Goal: Complete application form

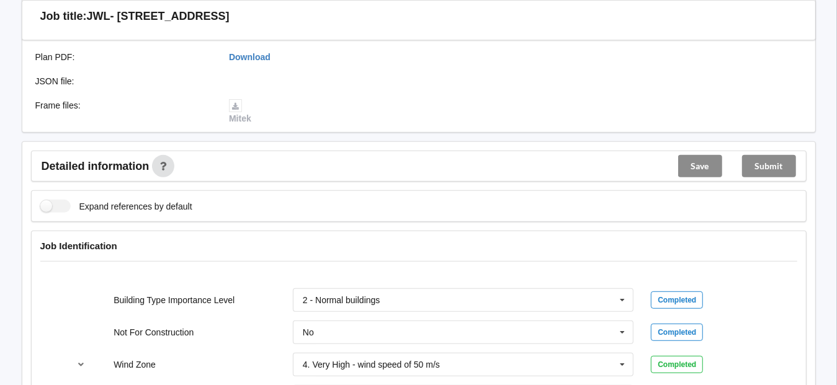
scroll to position [434, 0]
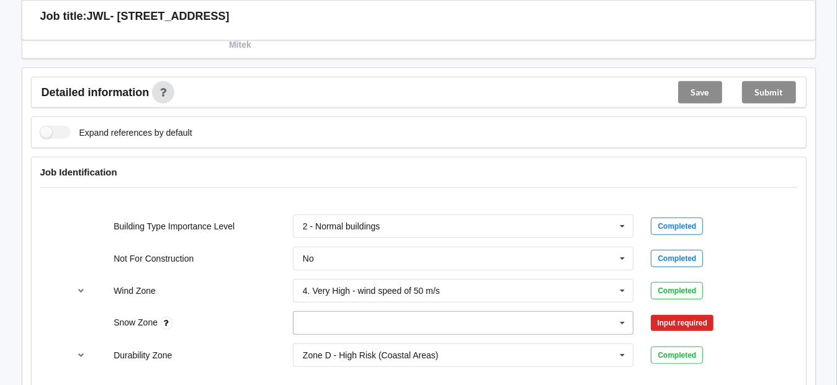
click at [400, 321] on input "text" at bounding box center [464, 323] width 340 height 22
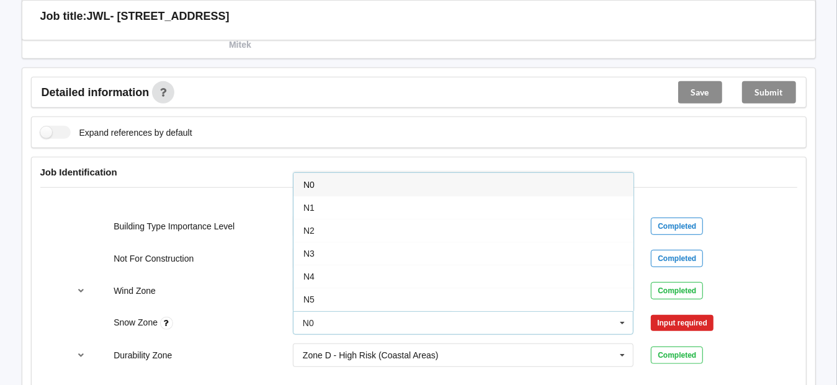
click at [306, 180] on span "N0" at bounding box center [308, 185] width 11 height 10
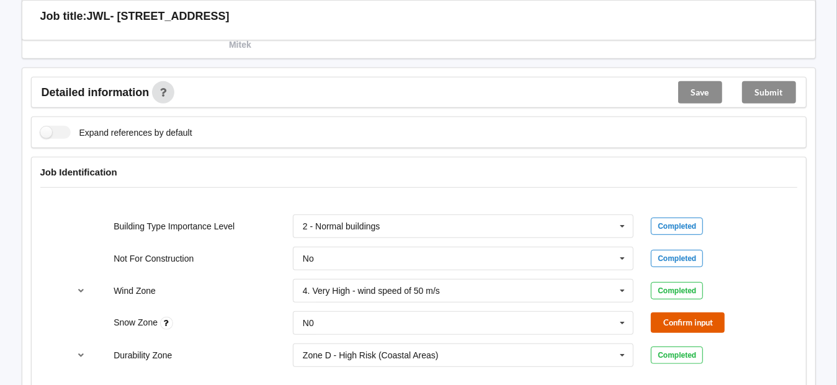
click at [709, 323] on button "Confirm input" at bounding box center [688, 323] width 74 height 20
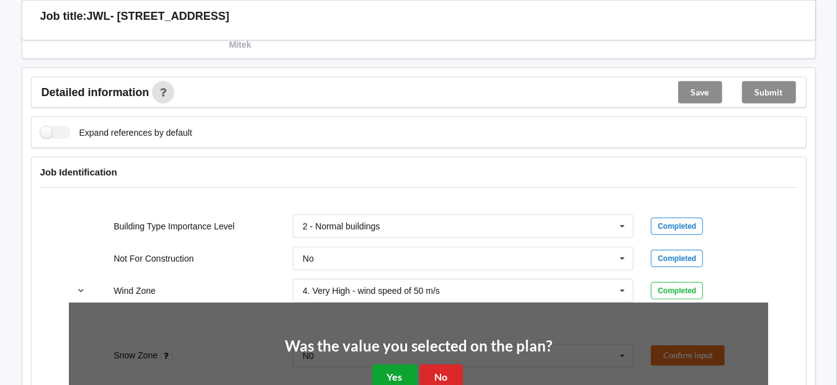
click at [395, 373] on button "Yes" at bounding box center [394, 377] width 45 height 25
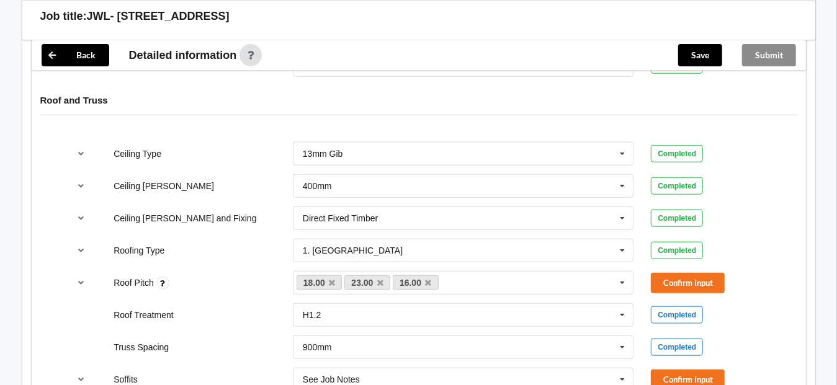
scroll to position [744, 0]
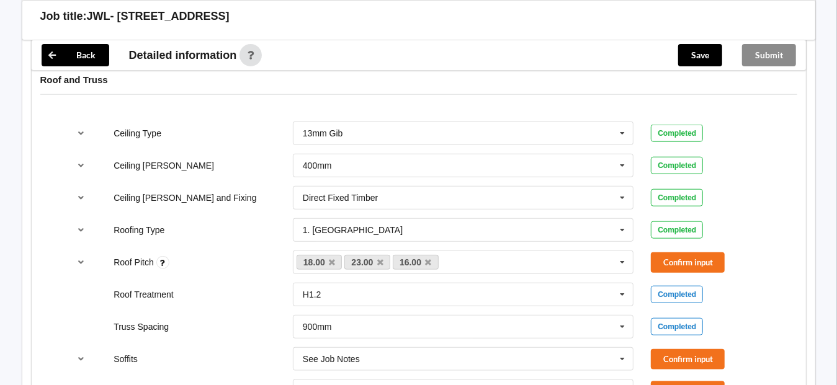
click at [725, 261] on div "Confirm input" at bounding box center [709, 262] width 117 height 20
click at [714, 259] on button "Confirm input" at bounding box center [688, 262] width 74 height 20
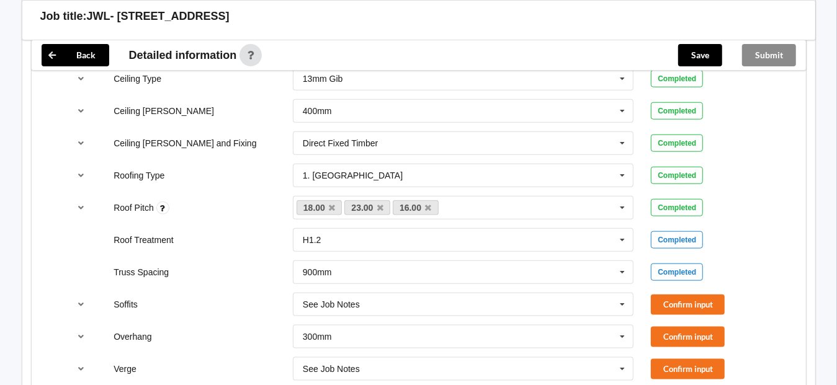
scroll to position [868, 0]
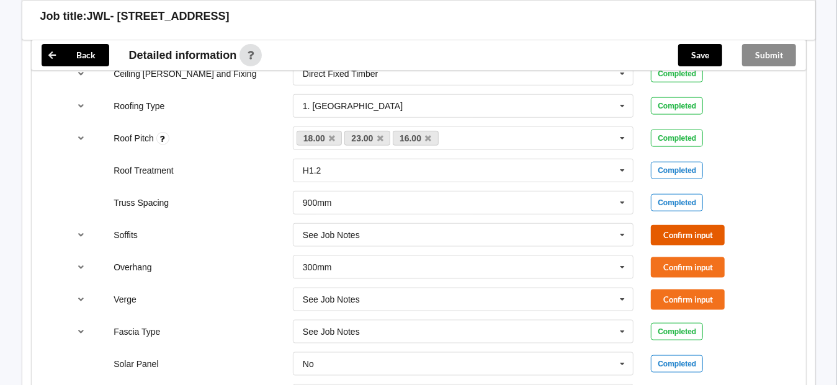
click at [682, 231] on button "Confirm input" at bounding box center [688, 235] width 74 height 20
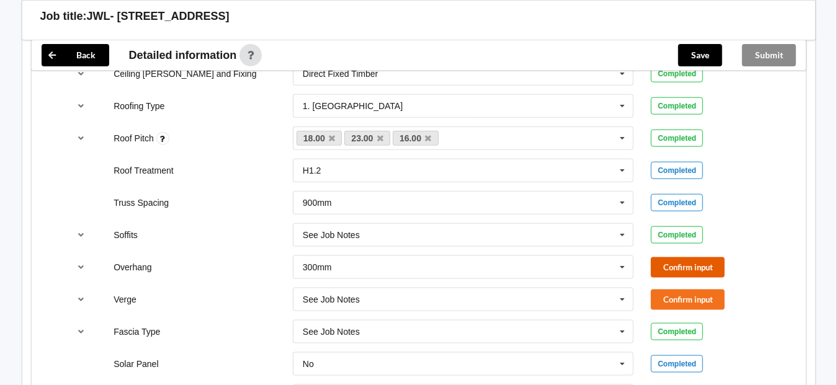
click at [698, 264] on button "Confirm input" at bounding box center [688, 267] width 74 height 20
click at [688, 296] on button "Confirm input" at bounding box center [688, 300] width 74 height 20
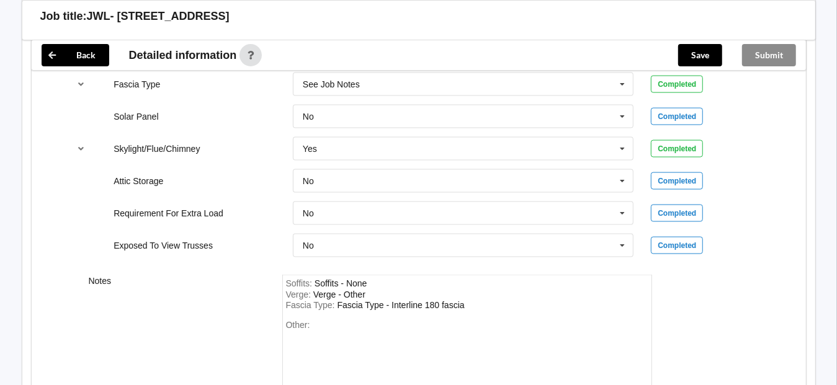
scroll to position [1116, 0]
click at [339, 326] on div "Other:" at bounding box center [467, 362] width 362 height 87
click at [704, 54] on button "Save" at bounding box center [700, 55] width 44 height 22
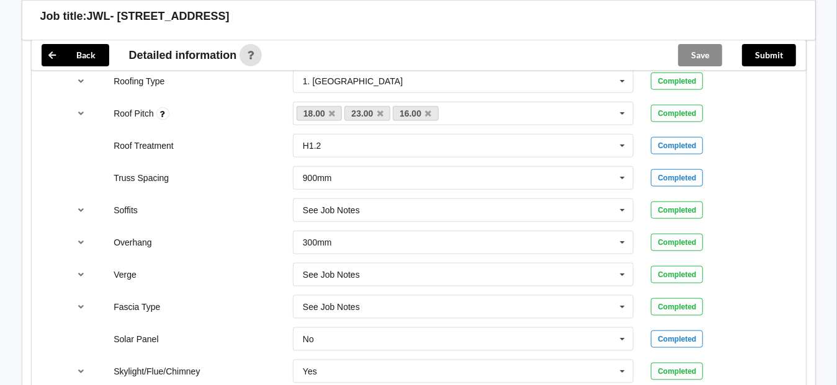
scroll to position [806, 0]
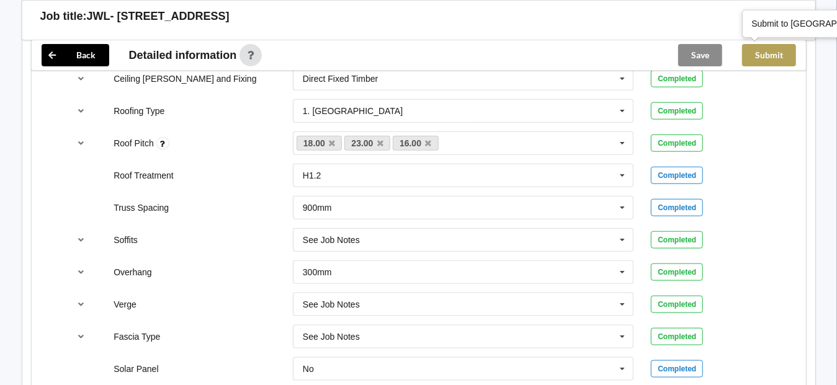
click at [777, 51] on button "Submit" at bounding box center [769, 55] width 54 height 22
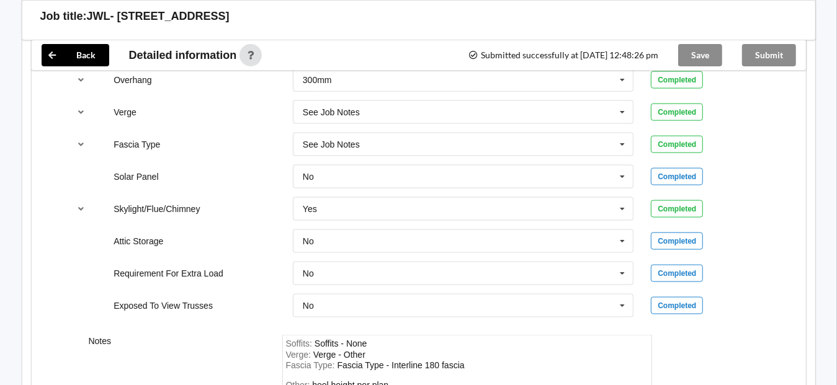
scroll to position [983, 0]
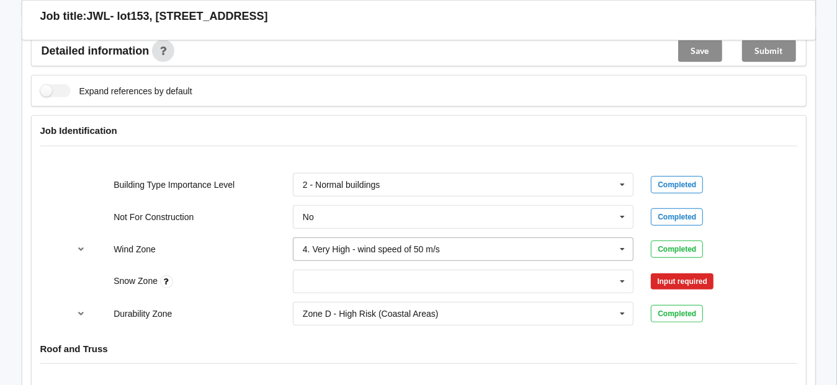
scroll to position [496, 0]
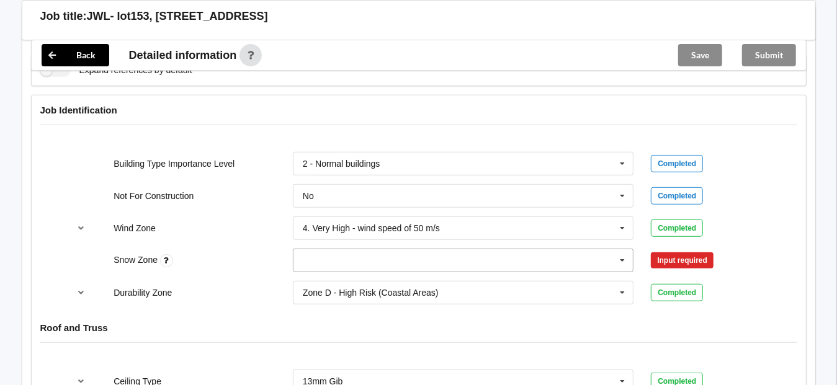
click at [529, 261] on input "text" at bounding box center [464, 260] width 340 height 22
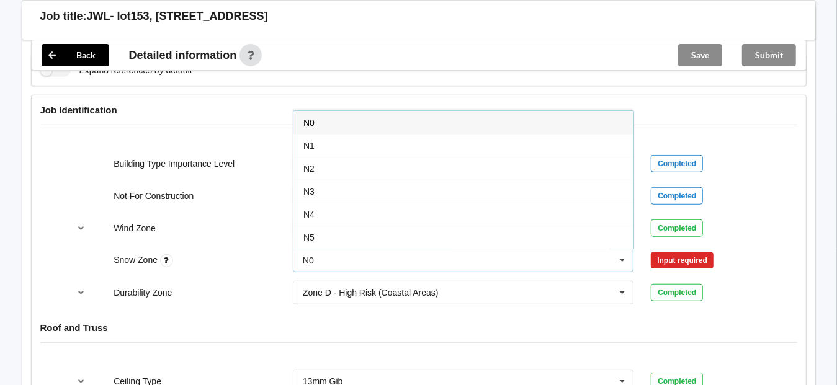
click at [310, 118] on span "N0" at bounding box center [308, 123] width 11 height 10
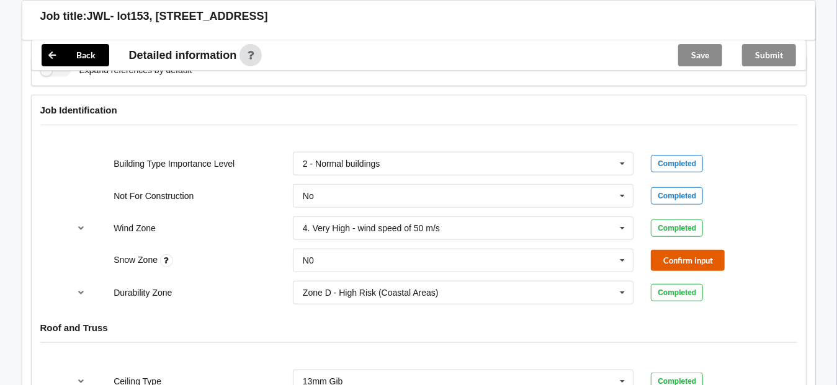
click at [687, 259] on button "Confirm input" at bounding box center [688, 260] width 74 height 20
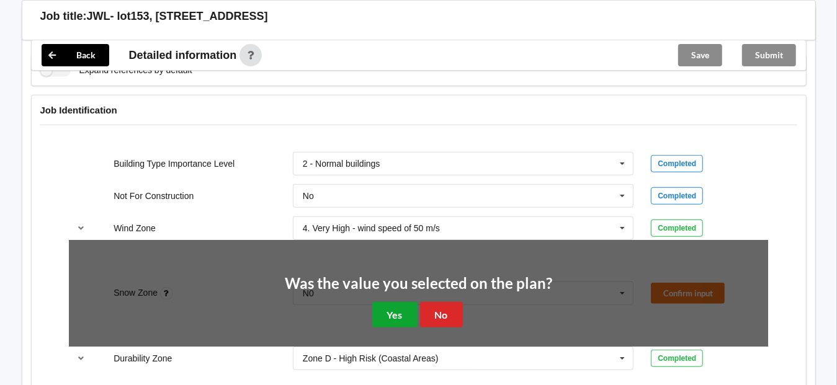
click at [401, 312] on button "Yes" at bounding box center [394, 314] width 45 height 25
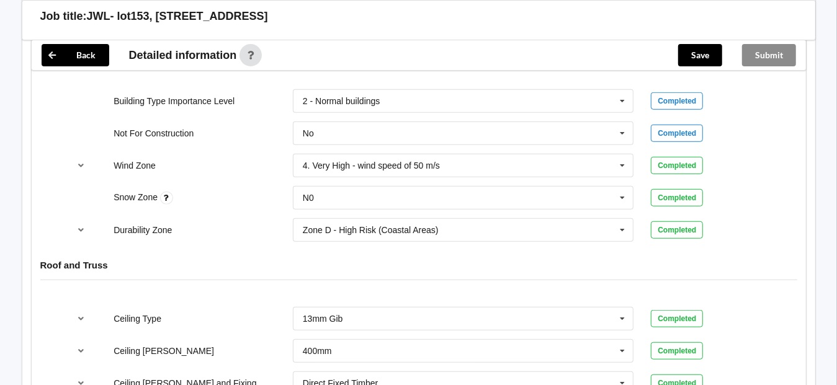
scroll to position [682, 0]
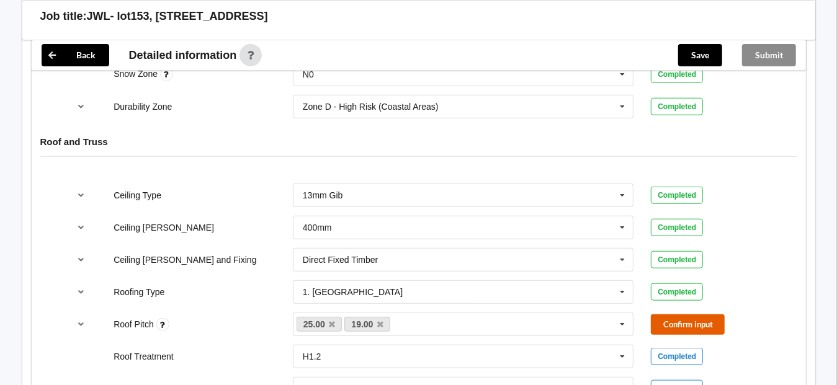
click at [680, 320] on button "Confirm input" at bounding box center [688, 324] width 74 height 20
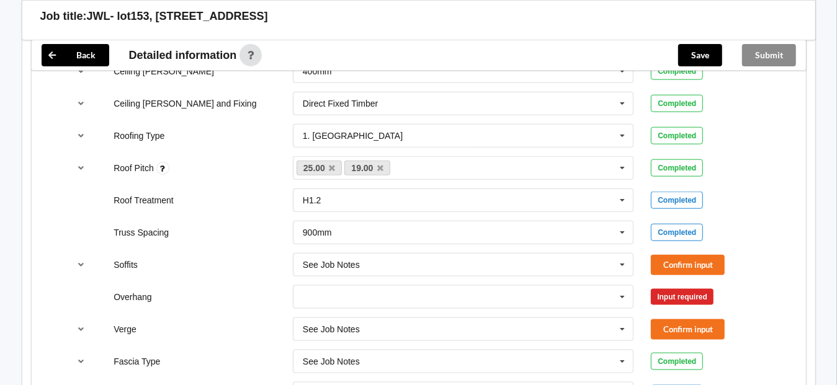
scroll to position [868, 0]
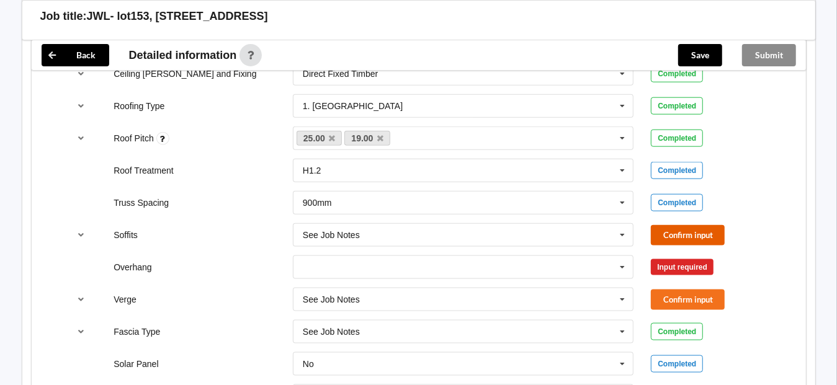
click at [697, 226] on button "Confirm input" at bounding box center [688, 235] width 74 height 20
click at [464, 265] on input "text" at bounding box center [464, 267] width 340 height 22
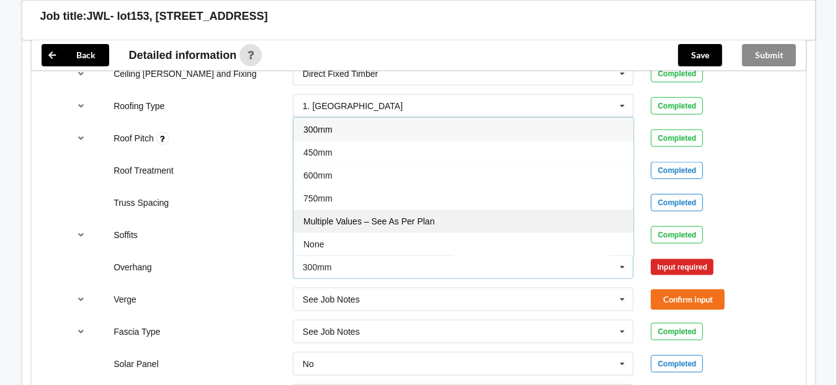
click at [435, 226] on div "Multiple Values – See As Per Plan" at bounding box center [463, 221] width 340 height 23
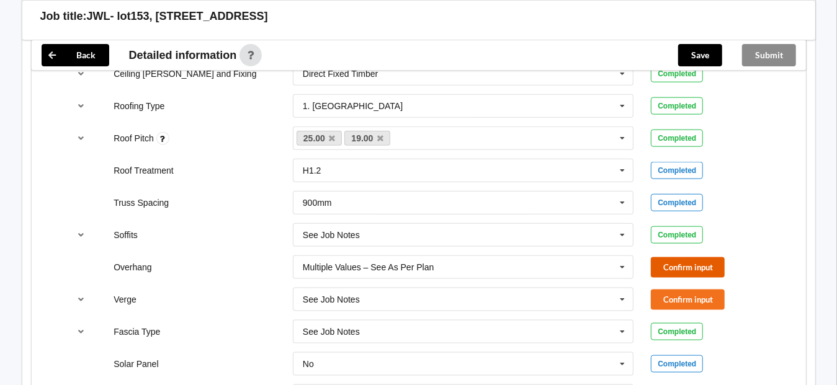
click at [708, 260] on button "Confirm input" at bounding box center [688, 267] width 74 height 20
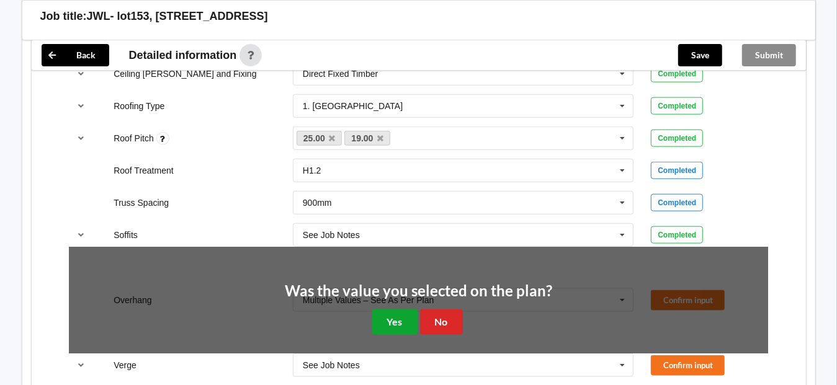
click at [391, 314] on button "Yes" at bounding box center [394, 322] width 45 height 25
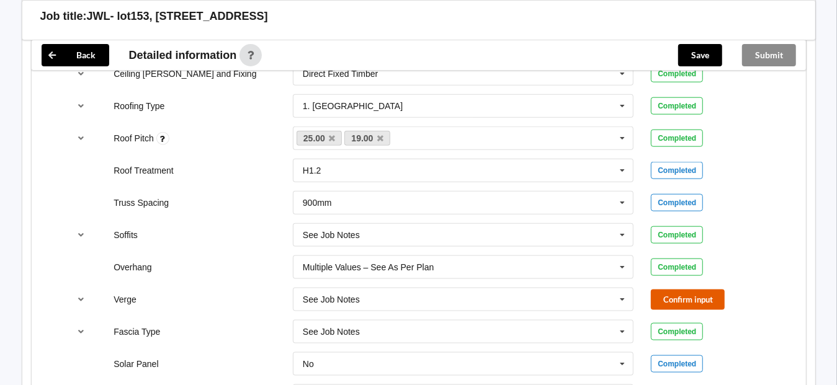
click at [692, 301] on button "Confirm input" at bounding box center [688, 300] width 74 height 20
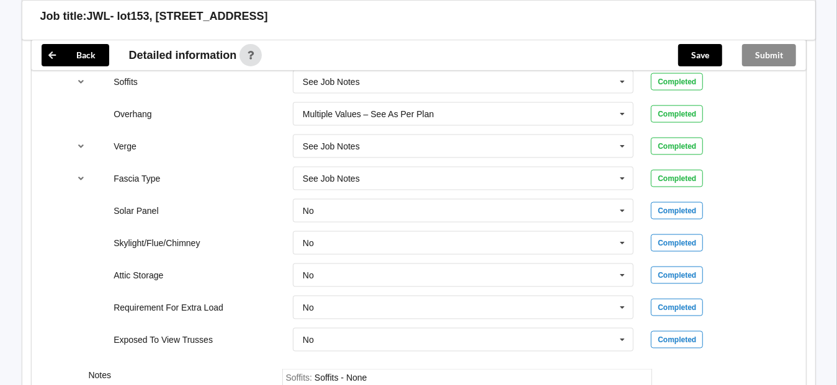
scroll to position [1179, 0]
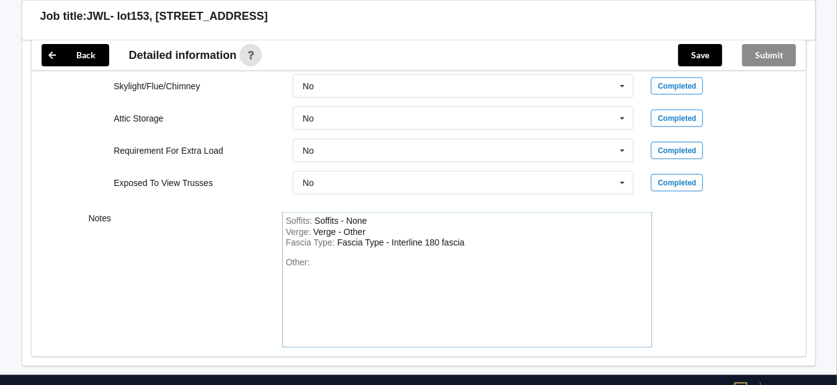
click at [397, 293] on div "Other:" at bounding box center [467, 300] width 362 height 87
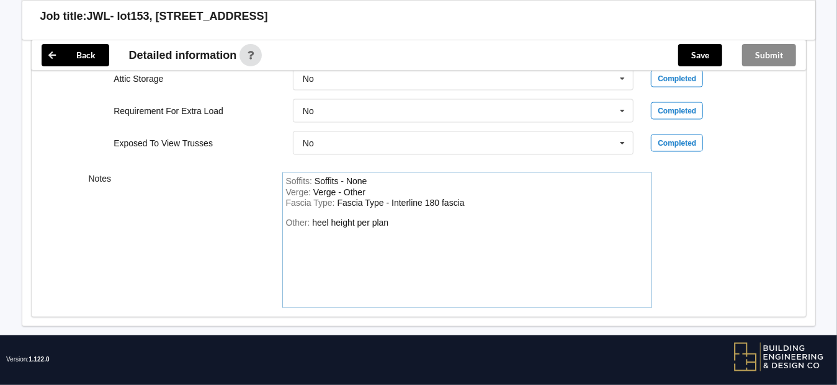
scroll to position [1226, 0]
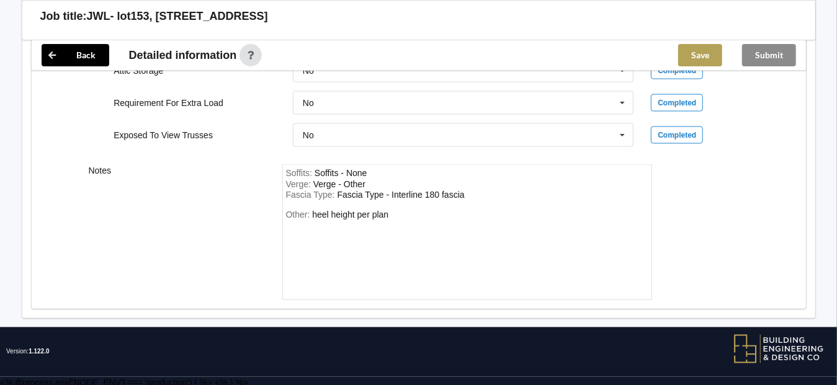
click at [697, 55] on button "Save" at bounding box center [700, 55] width 44 height 22
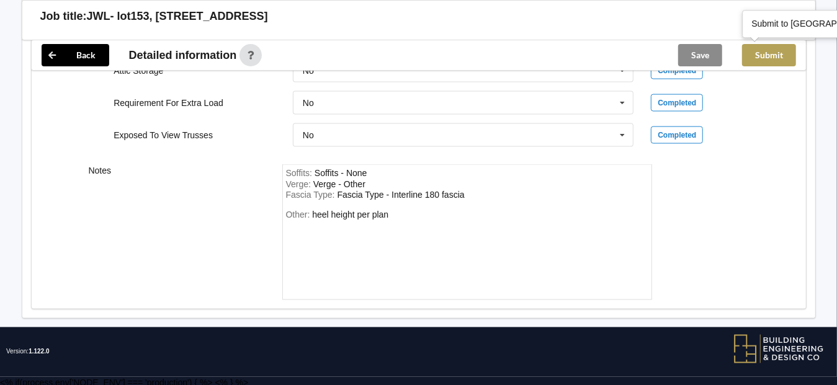
click at [771, 51] on button "Submit" at bounding box center [769, 55] width 54 height 22
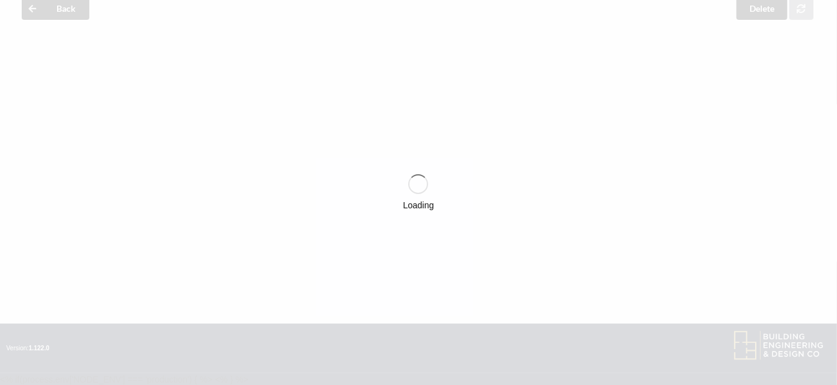
scroll to position [1169, 0]
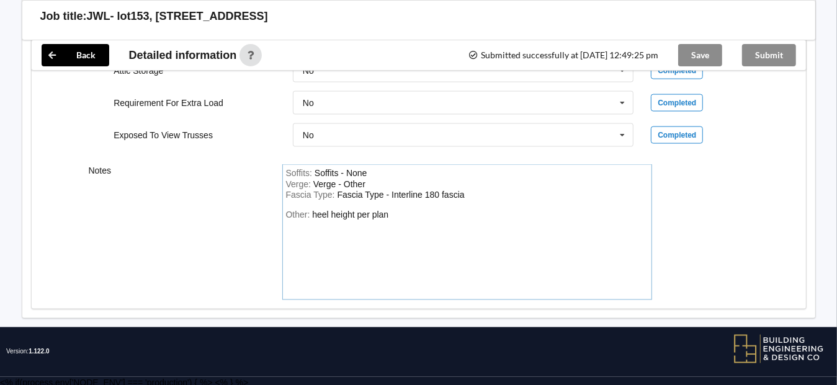
click at [759, 239] on div "Notes Soffits : Soffits - None Verge : Verge - Other Fascia Type : Fascia Type …" at bounding box center [419, 232] width 774 height 153
